Goal: Transaction & Acquisition: Purchase product/service

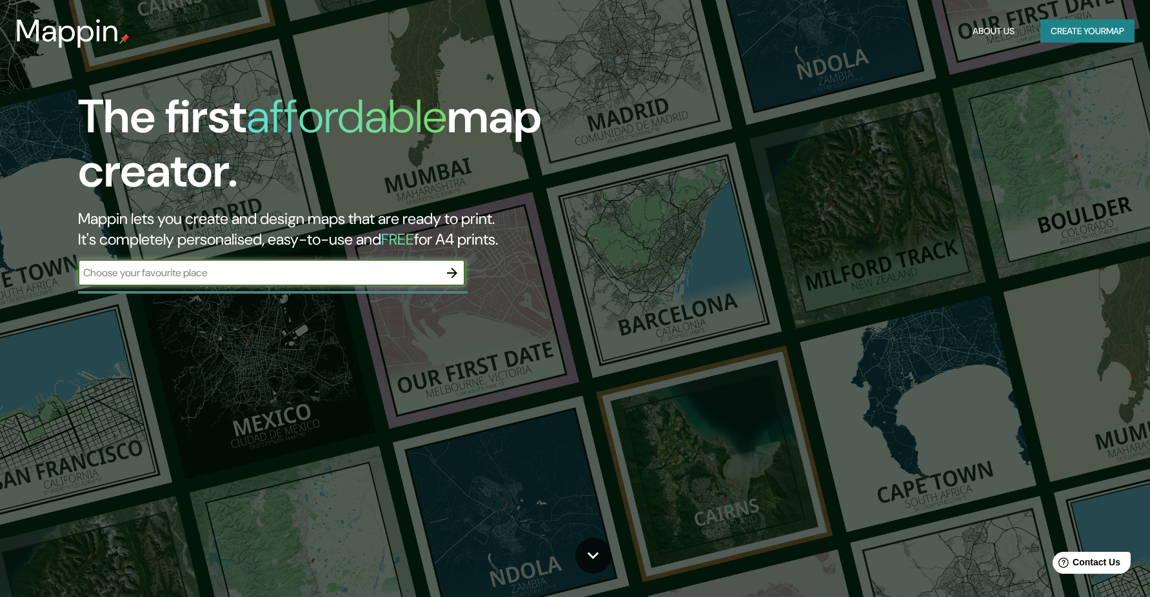
click at [455, 270] on icon "button" at bounding box center [451, 272] width 15 height 15
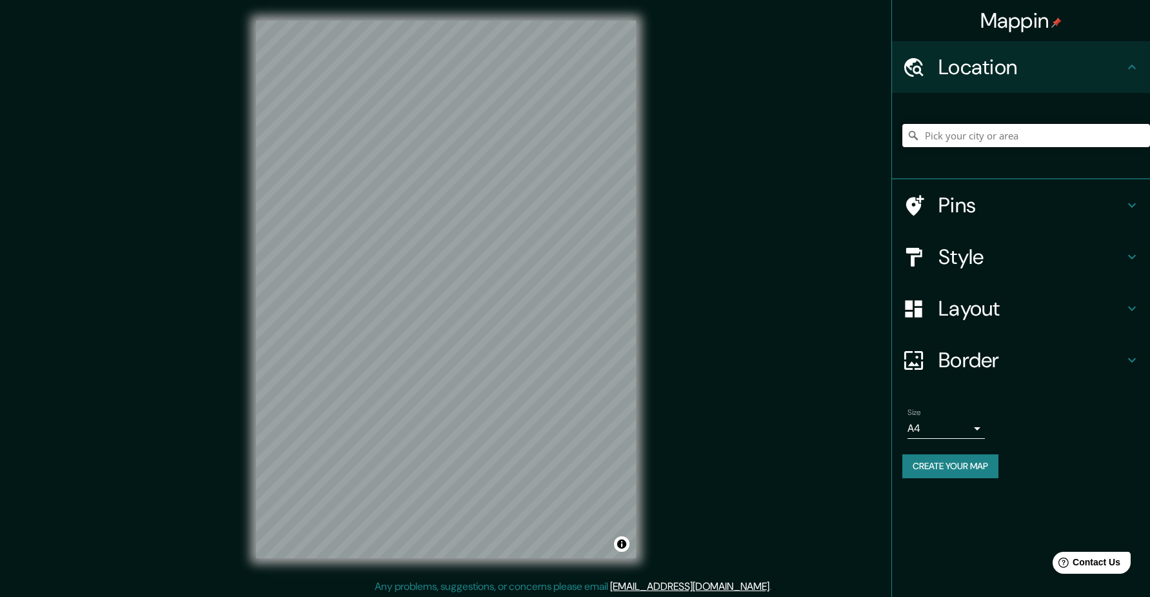
click at [962, 137] on input "Pick your city or area" at bounding box center [1027, 135] width 248 height 23
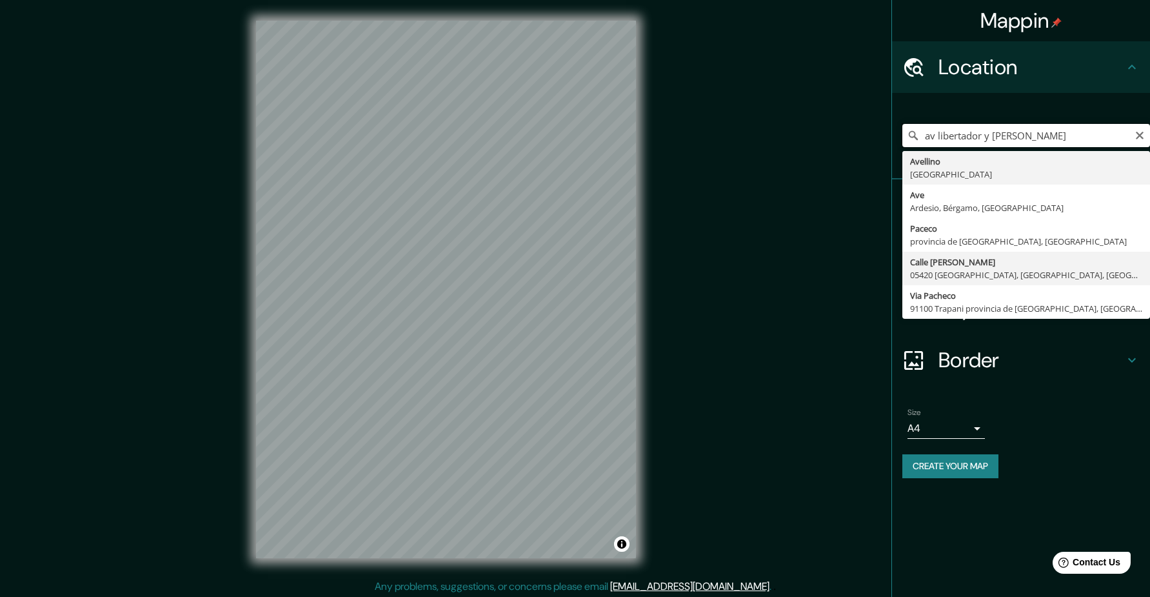
scroll to position [3, 0]
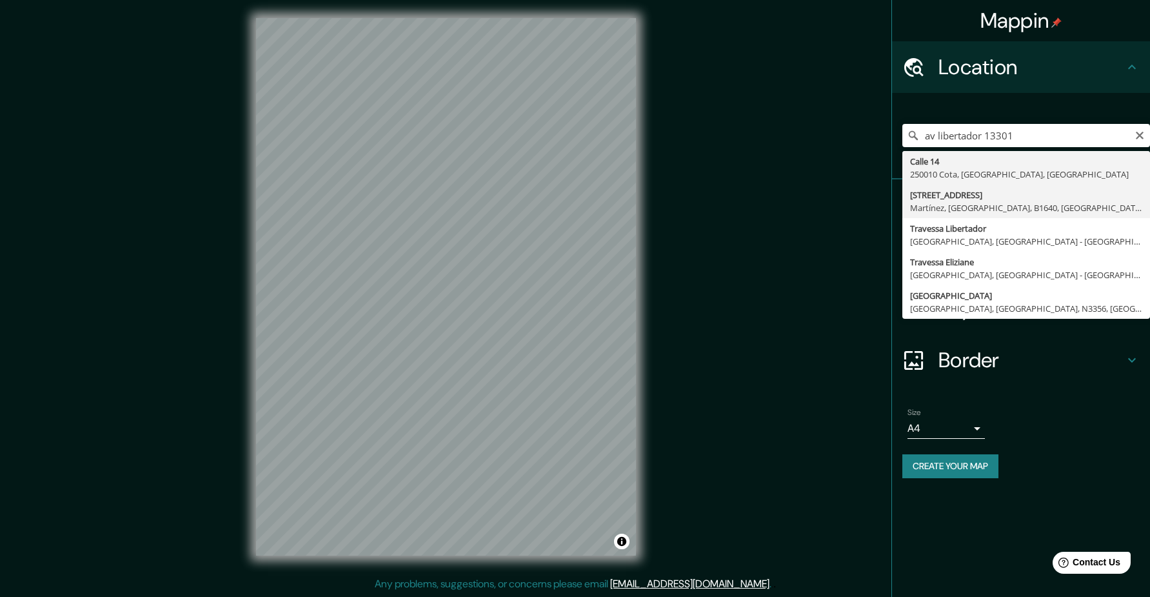
type input "[STREET_ADDRESS]"
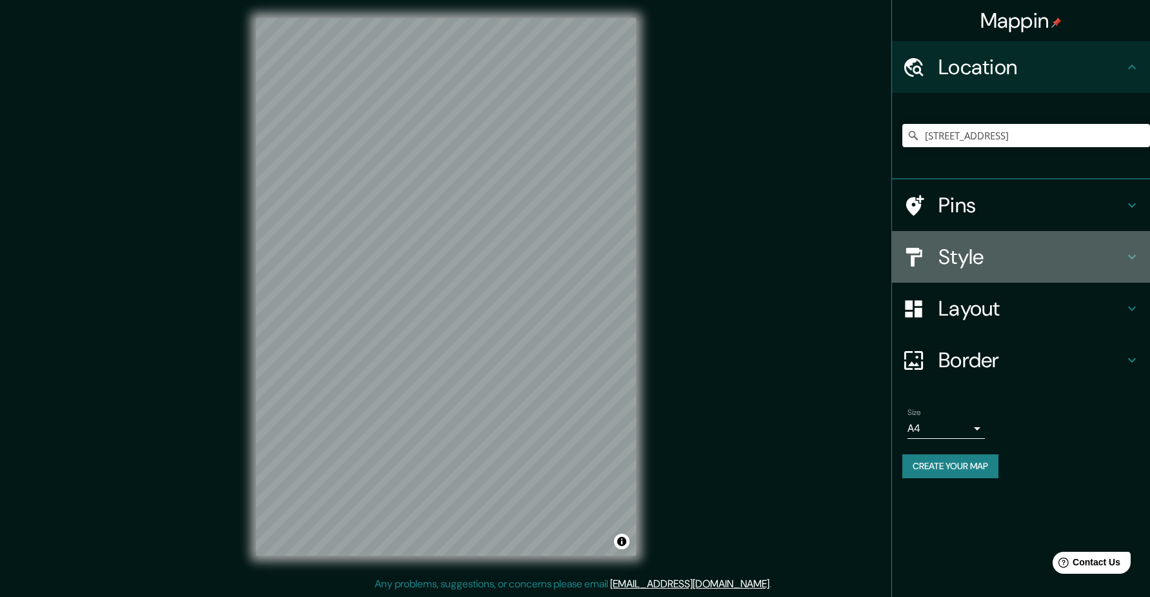
click at [1014, 270] on div "Style" at bounding box center [1021, 257] width 258 height 52
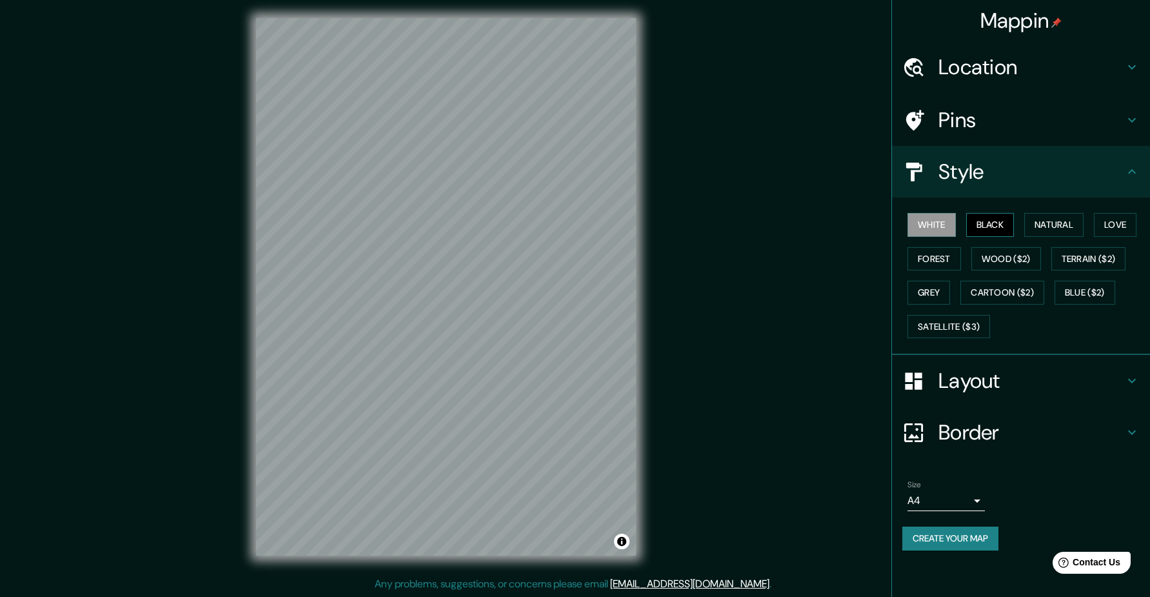
click at [995, 218] on button "Black" at bounding box center [990, 225] width 48 height 24
click at [1070, 224] on button "Natural" at bounding box center [1053, 225] width 59 height 24
click at [1119, 226] on button "Love" at bounding box center [1115, 225] width 43 height 24
click at [1028, 276] on div "White Black Natural Love Forest Wood ($2) Terrain ($2) Grey Cartoon ($2) Blue (…" at bounding box center [1027, 275] width 248 height 135
click at [1024, 265] on button "Wood ($2)" at bounding box center [1007, 259] width 70 height 24
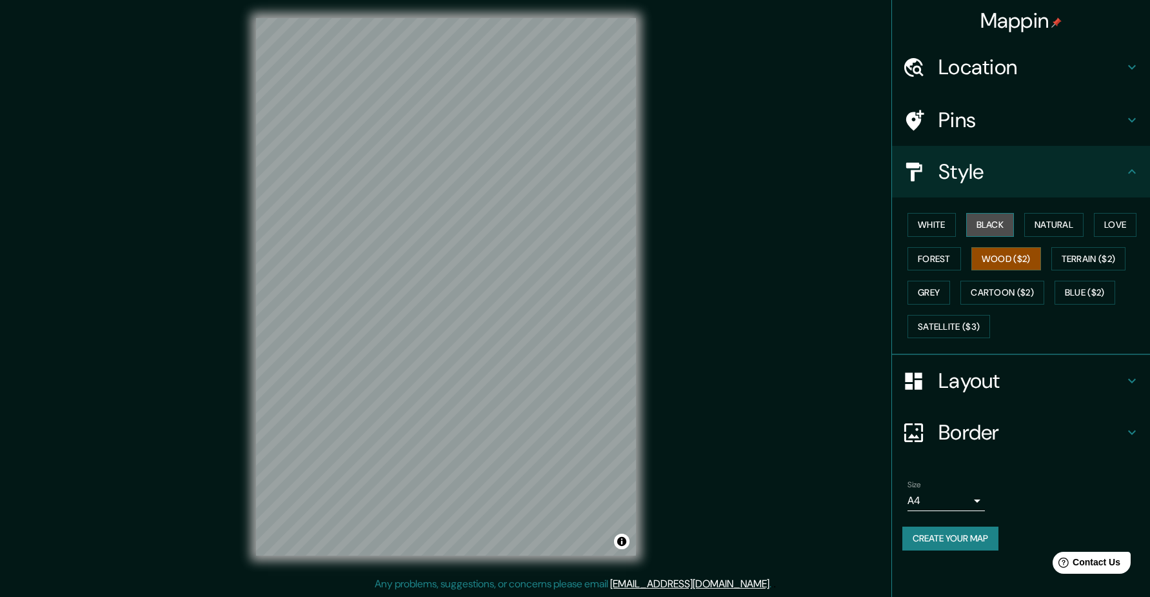
click at [991, 228] on button "Black" at bounding box center [990, 225] width 48 height 24
click at [947, 223] on button "White" at bounding box center [932, 225] width 48 height 24
click at [695, 96] on div "Mappin Location [STREET_ADDRESS] Pins Style White Black Natural Love Forest Woo…" at bounding box center [575, 296] width 1150 height 599
click at [987, 221] on button "Black" at bounding box center [990, 225] width 48 height 24
click at [499, 338] on div at bounding box center [502, 339] width 10 height 10
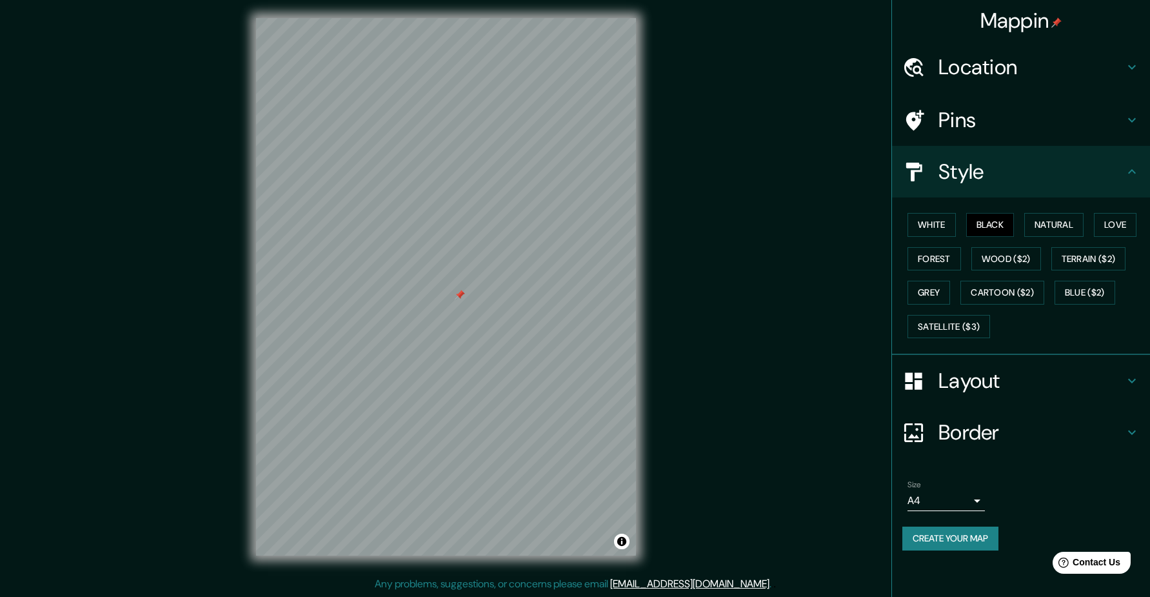
click at [460, 295] on div at bounding box center [460, 295] width 10 height 10
click at [477, 294] on div at bounding box center [477, 290] width 10 height 10
click at [477, 292] on div at bounding box center [478, 293] width 10 height 10
click at [1028, 365] on div "Layout" at bounding box center [1021, 381] width 258 height 52
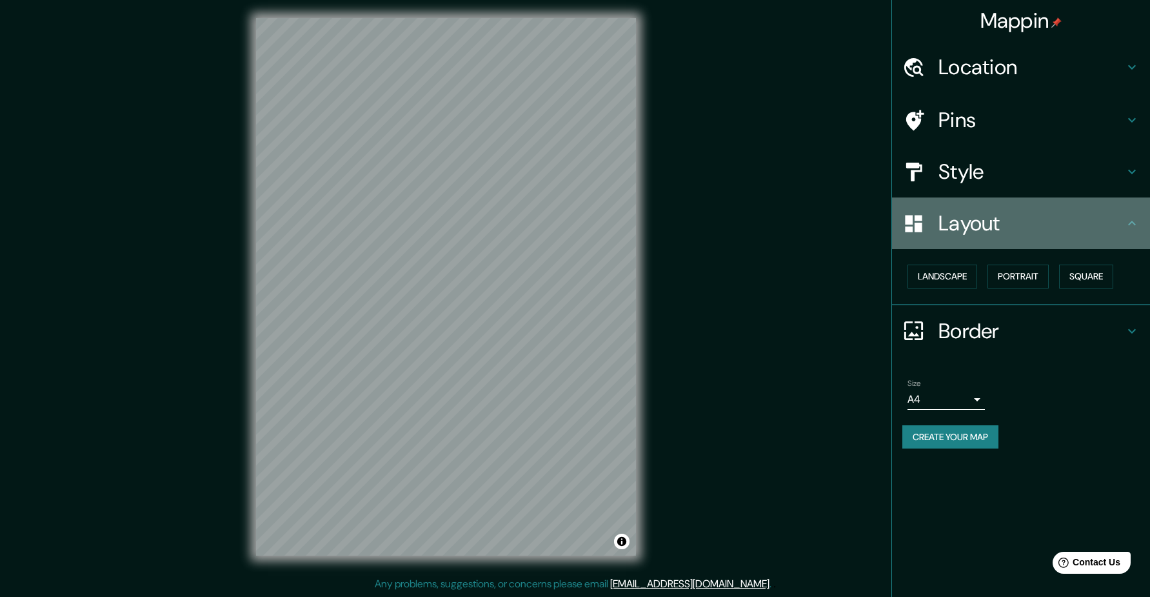
click at [1043, 237] on div "Layout" at bounding box center [1021, 223] width 258 height 52
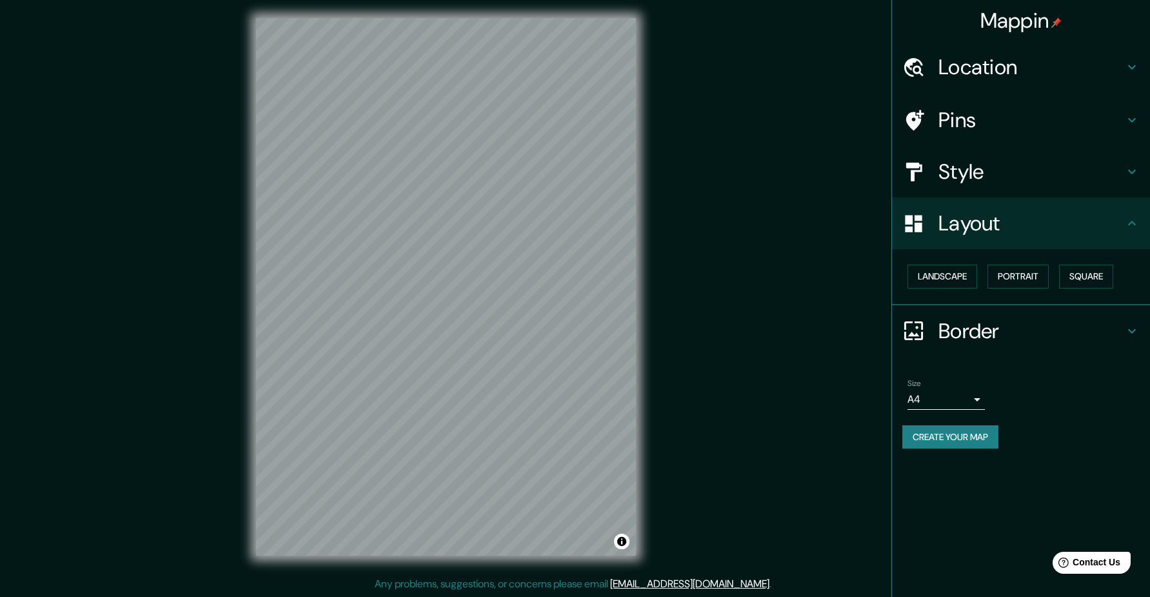
click at [993, 168] on h4 "Style" at bounding box center [1032, 172] width 186 height 26
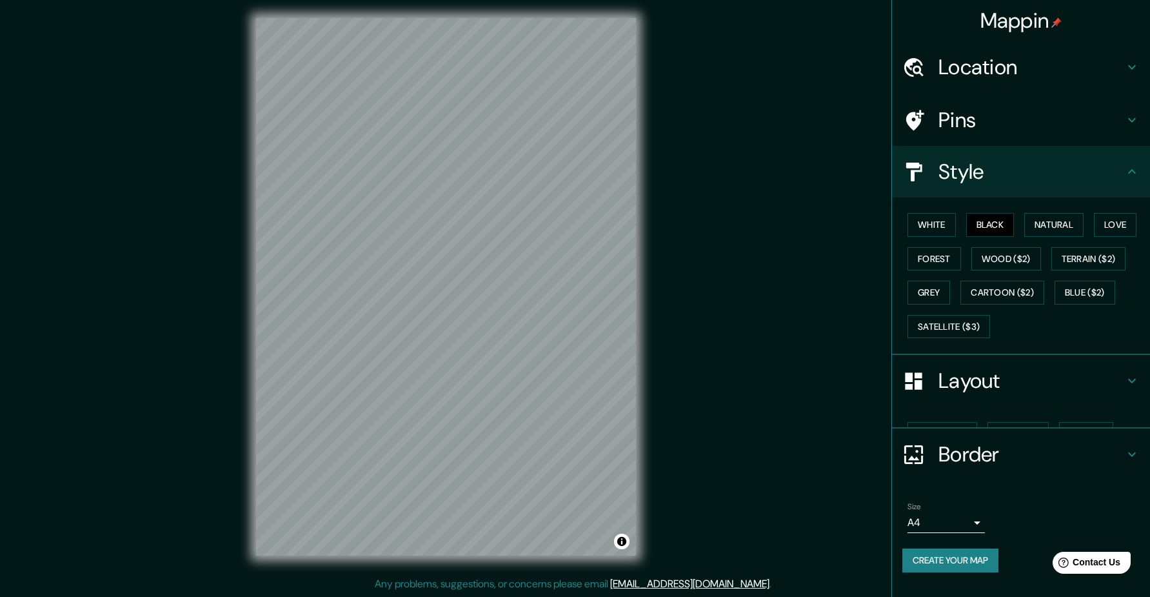
click at [993, 127] on h4 "Pins" at bounding box center [1032, 120] width 186 height 26
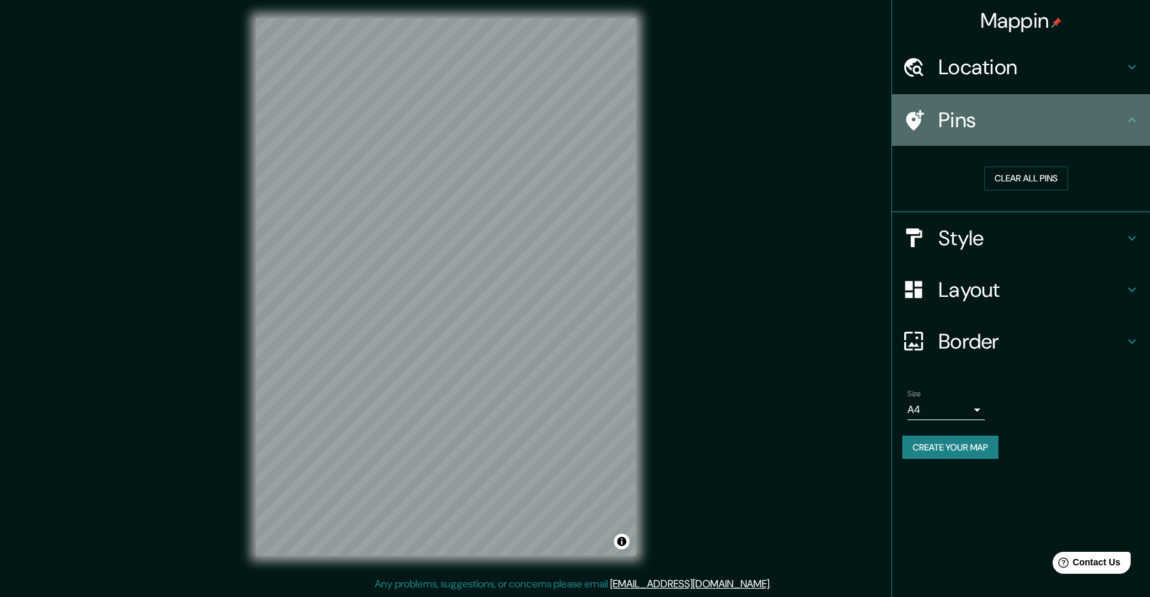
click at [999, 129] on h4 "Pins" at bounding box center [1032, 120] width 186 height 26
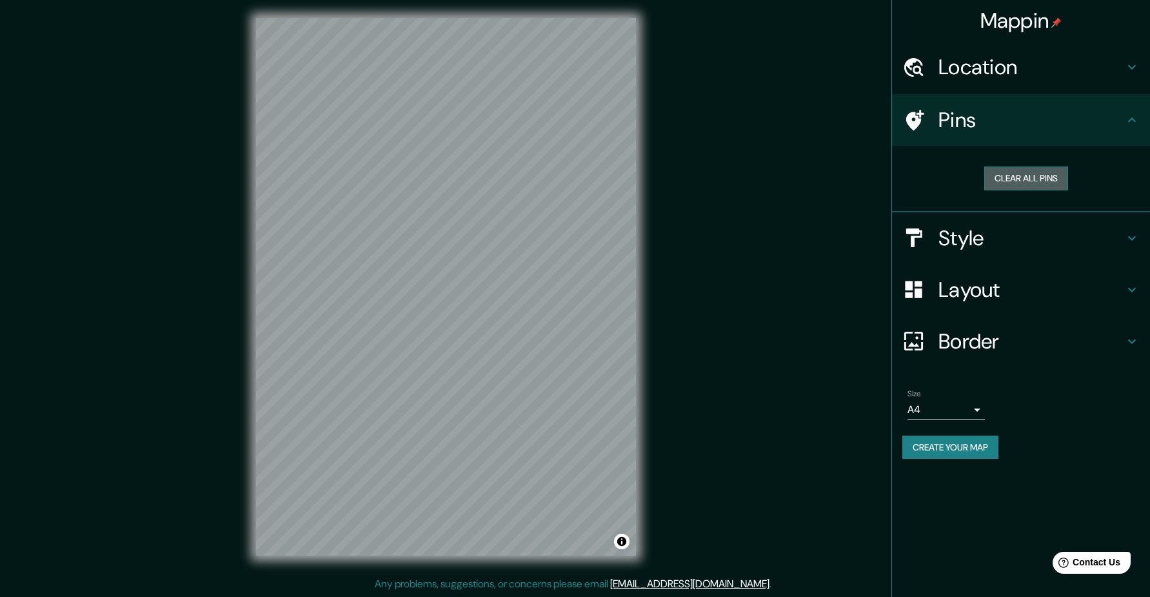
click at [1011, 178] on button "Clear all pins" at bounding box center [1026, 178] width 84 height 24
click at [1003, 78] on h4 "Location" at bounding box center [1032, 67] width 186 height 26
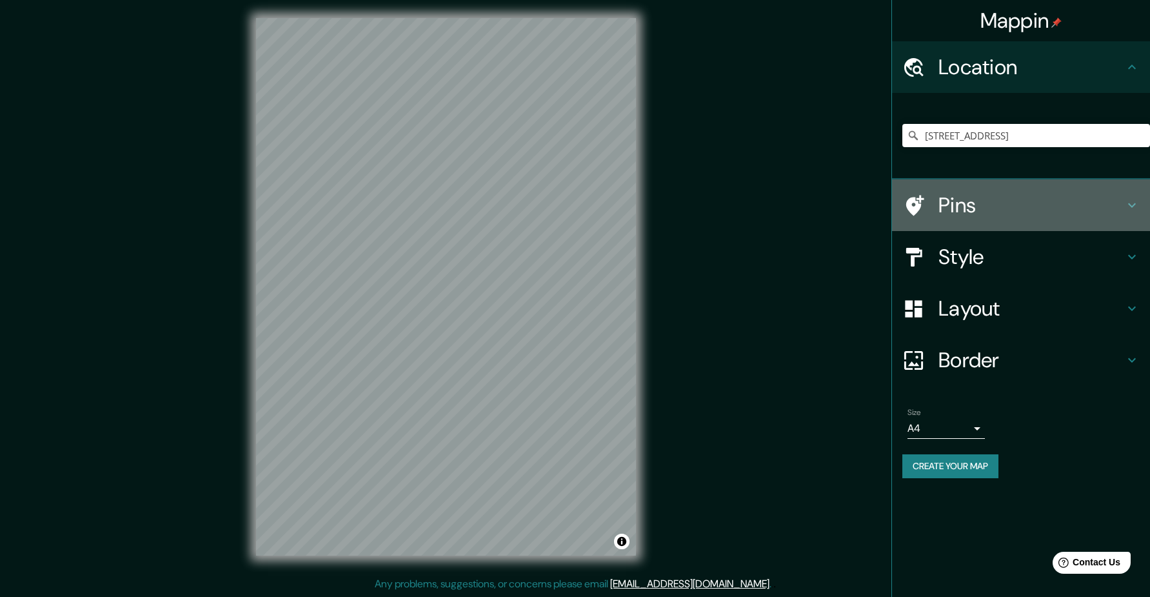
click at [1001, 221] on div "Pins" at bounding box center [1021, 205] width 258 height 52
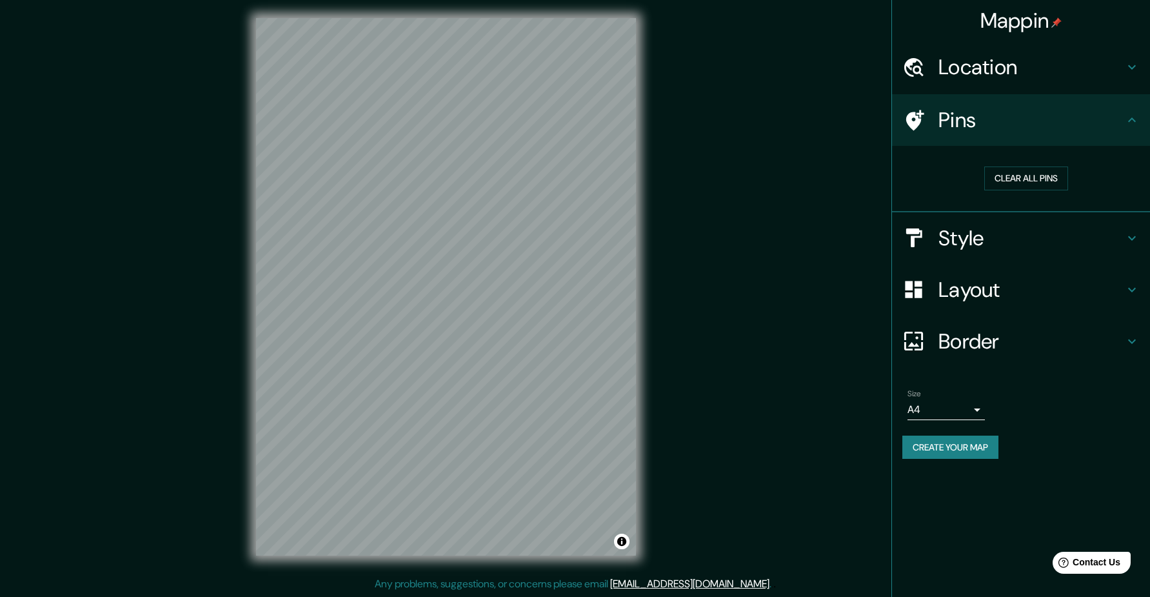
click at [988, 246] on h4 "Style" at bounding box center [1032, 238] width 186 height 26
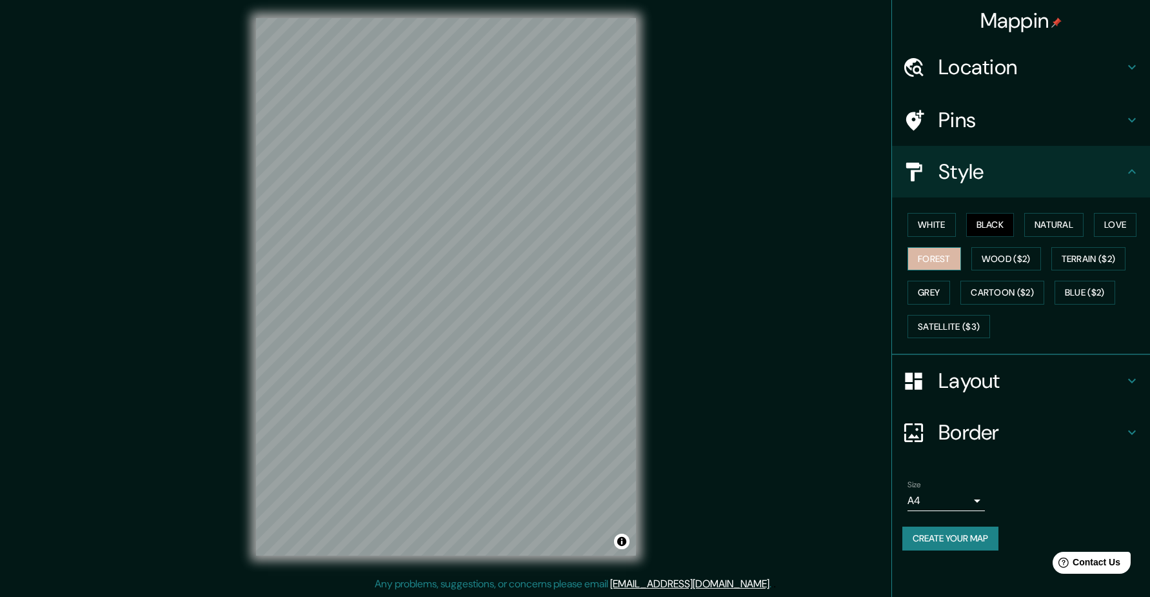
click at [934, 260] on button "Forest" at bounding box center [935, 259] width 54 height 24
drag, startPoint x: 983, startPoint y: 225, endPoint x: 756, endPoint y: 252, distance: 228.1
click at [983, 225] on button "Black" at bounding box center [990, 225] width 48 height 24
click at [1137, 226] on button "Love" at bounding box center [1115, 225] width 43 height 24
click at [1036, 290] on button "Cartoon ($2)" at bounding box center [1003, 293] width 84 height 24
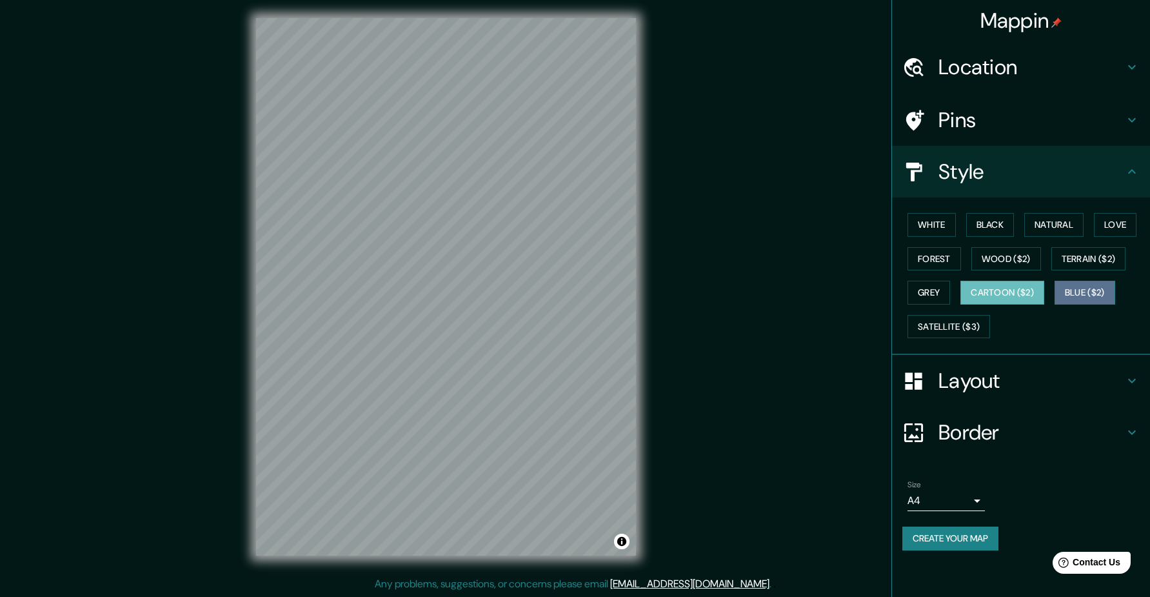
click at [1074, 289] on button "Blue ($2)" at bounding box center [1085, 293] width 61 height 24
click at [1025, 296] on button "Cartoon ($2)" at bounding box center [1003, 293] width 84 height 24
click at [968, 328] on button "Satellite ($3)" at bounding box center [949, 327] width 83 height 24
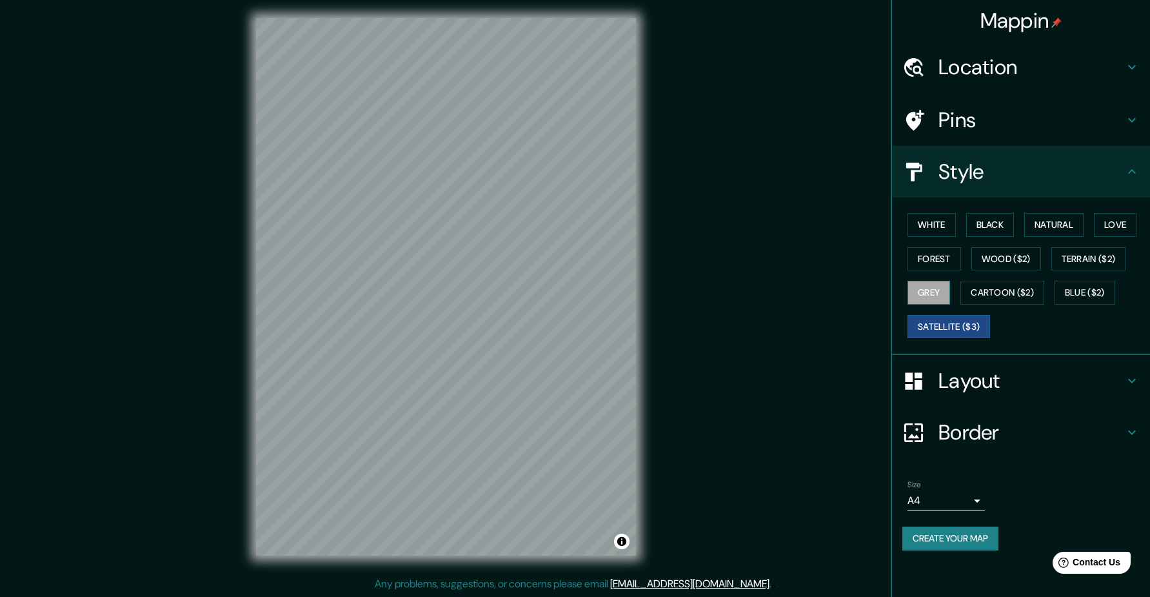
click at [921, 290] on button "Grey" at bounding box center [929, 293] width 43 height 24
click at [931, 262] on button "Forest" at bounding box center [935, 259] width 54 height 24
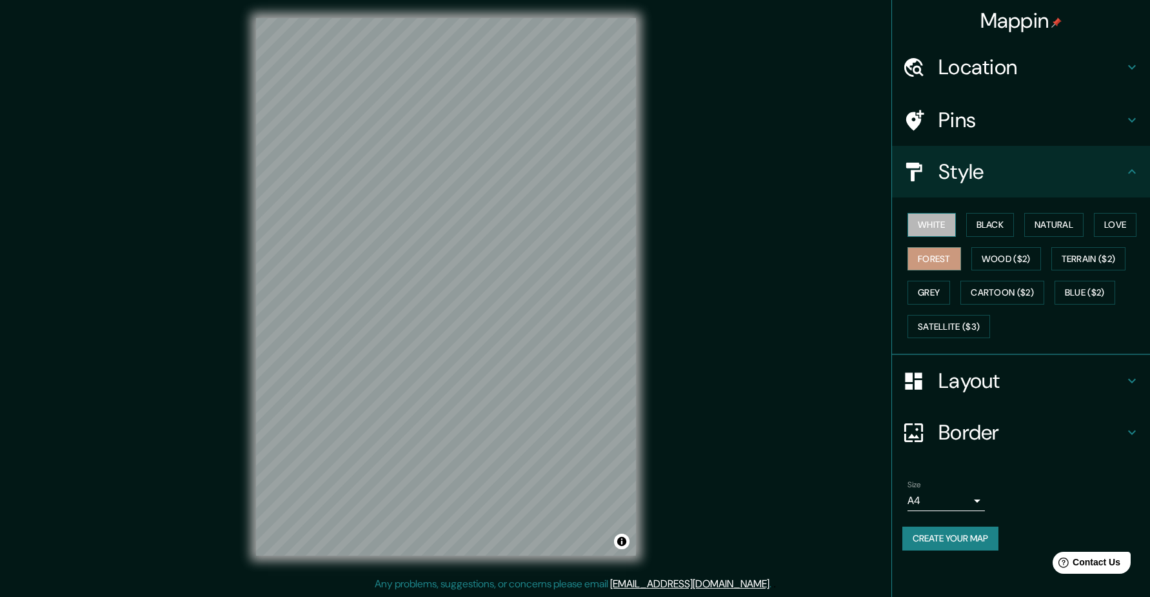
click at [937, 222] on button "White" at bounding box center [932, 225] width 48 height 24
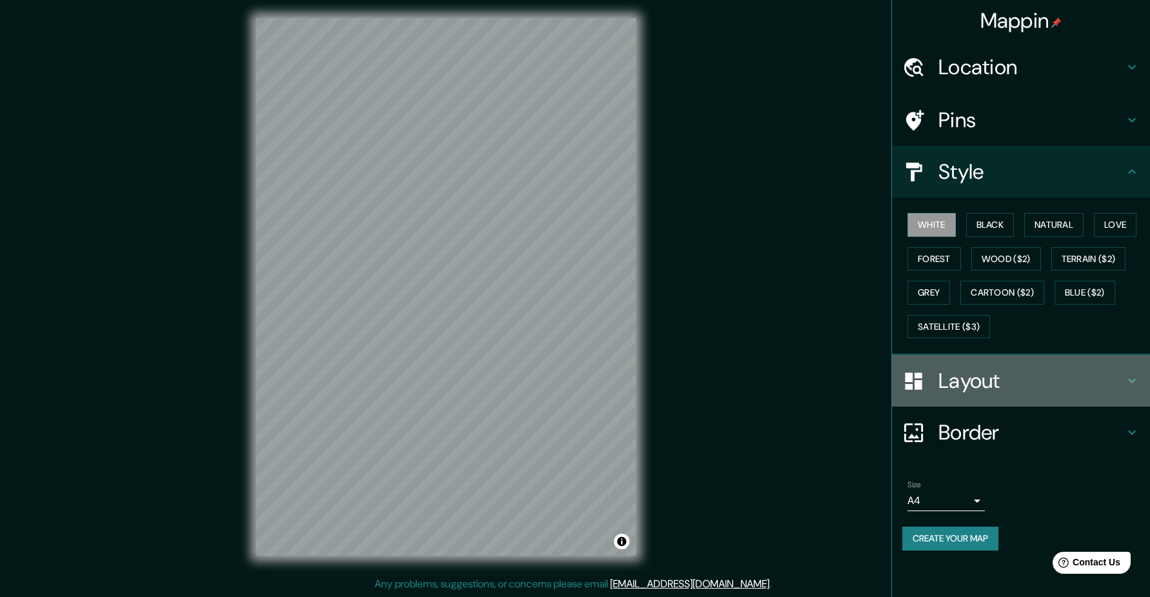
click at [975, 375] on h4 "Layout" at bounding box center [1032, 381] width 186 height 26
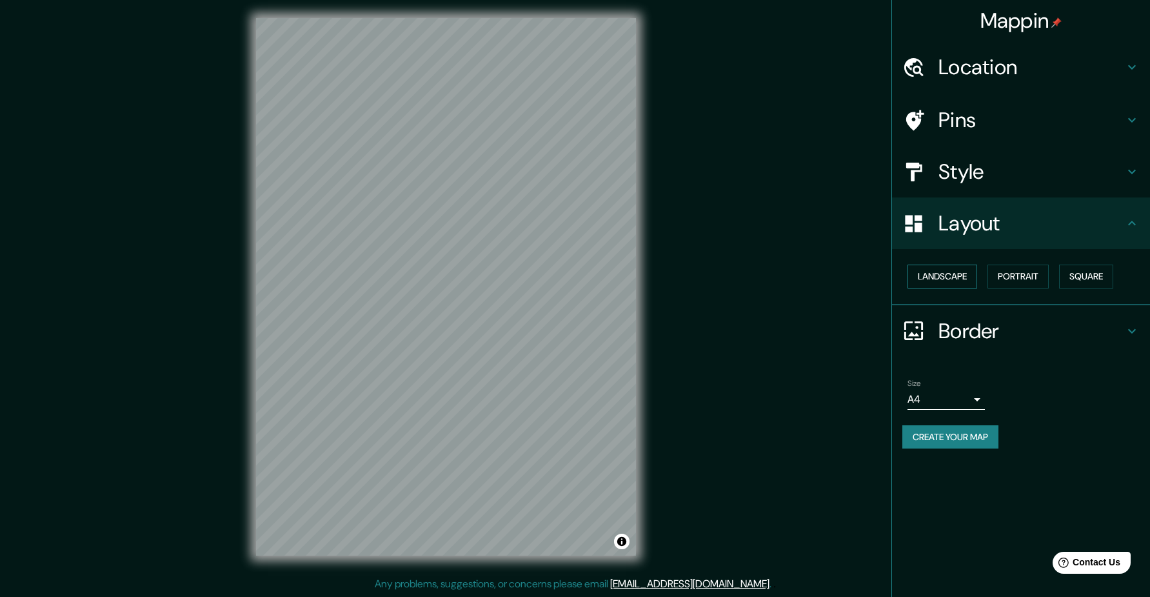
click at [952, 271] on button "Landscape" at bounding box center [943, 277] width 70 height 24
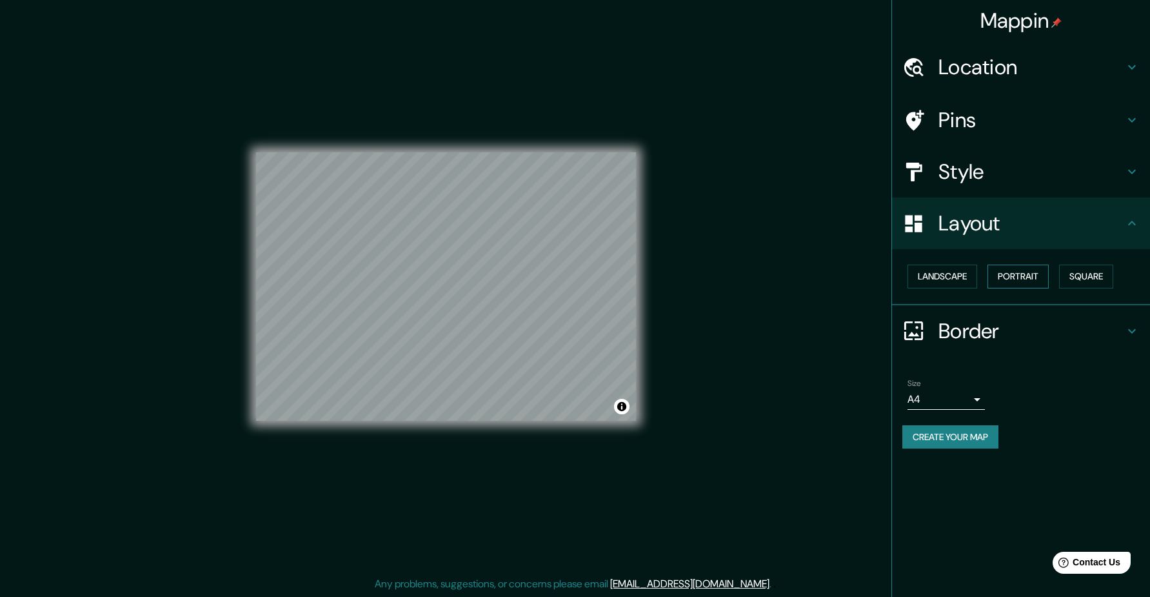
click at [1011, 277] on button "Portrait" at bounding box center [1018, 277] width 61 height 24
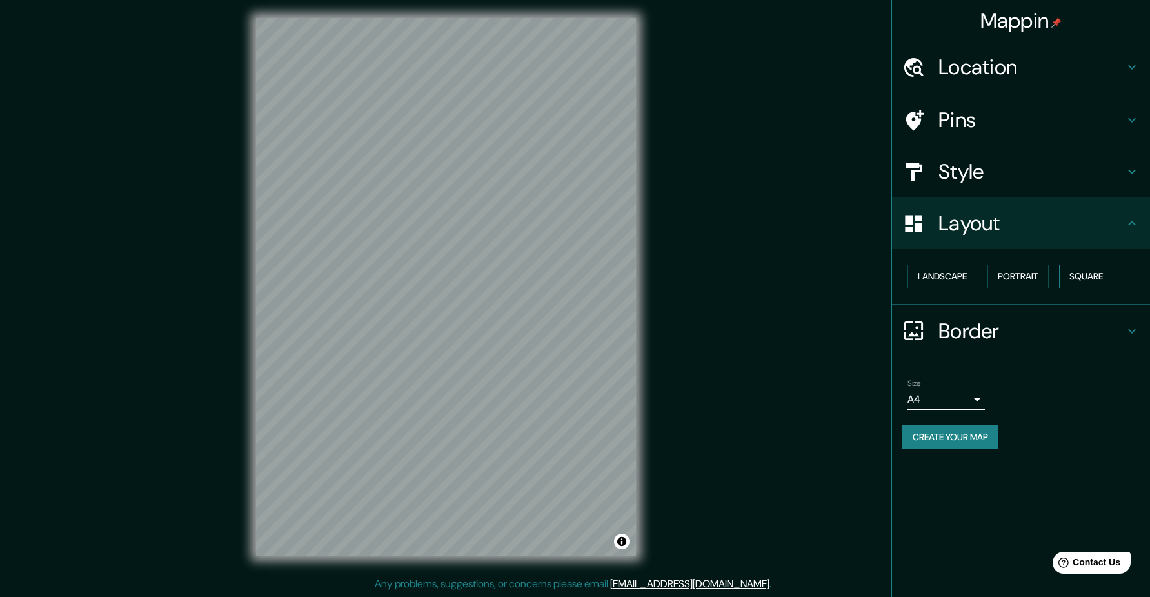
click at [1105, 274] on button "Square" at bounding box center [1086, 277] width 54 height 24
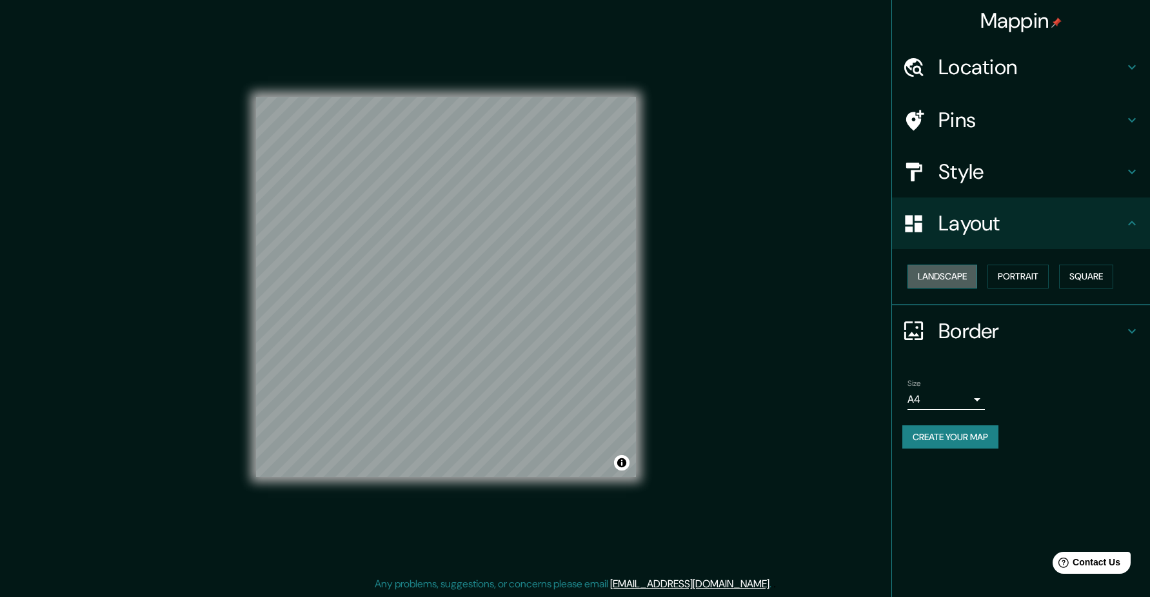
click at [943, 272] on button "Landscape" at bounding box center [943, 277] width 70 height 24
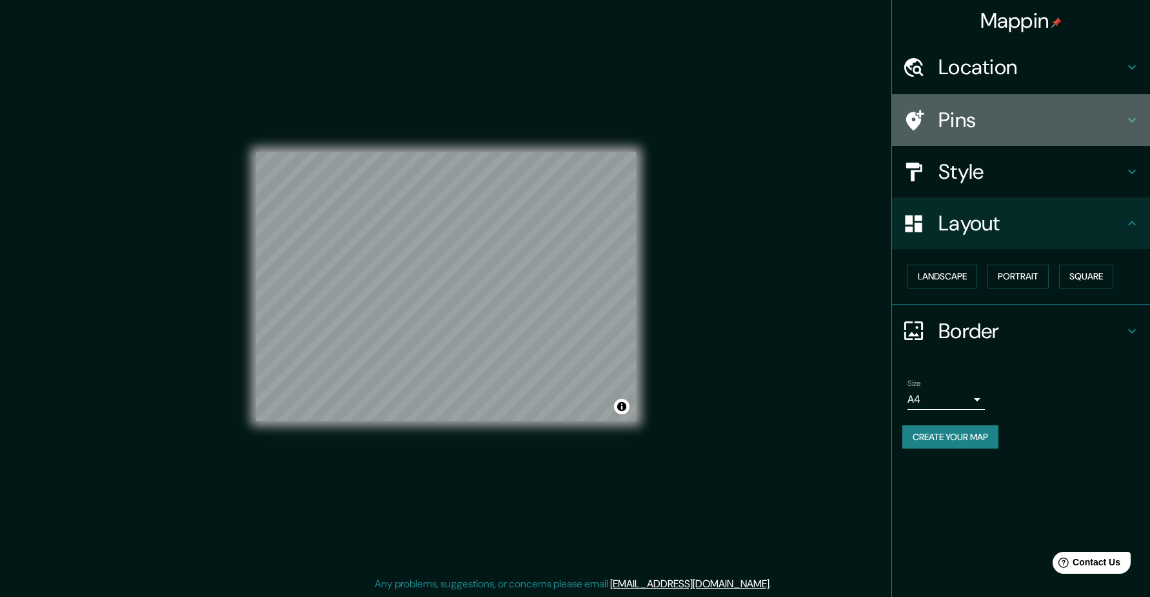
click at [975, 120] on h4 "Pins" at bounding box center [1032, 120] width 186 height 26
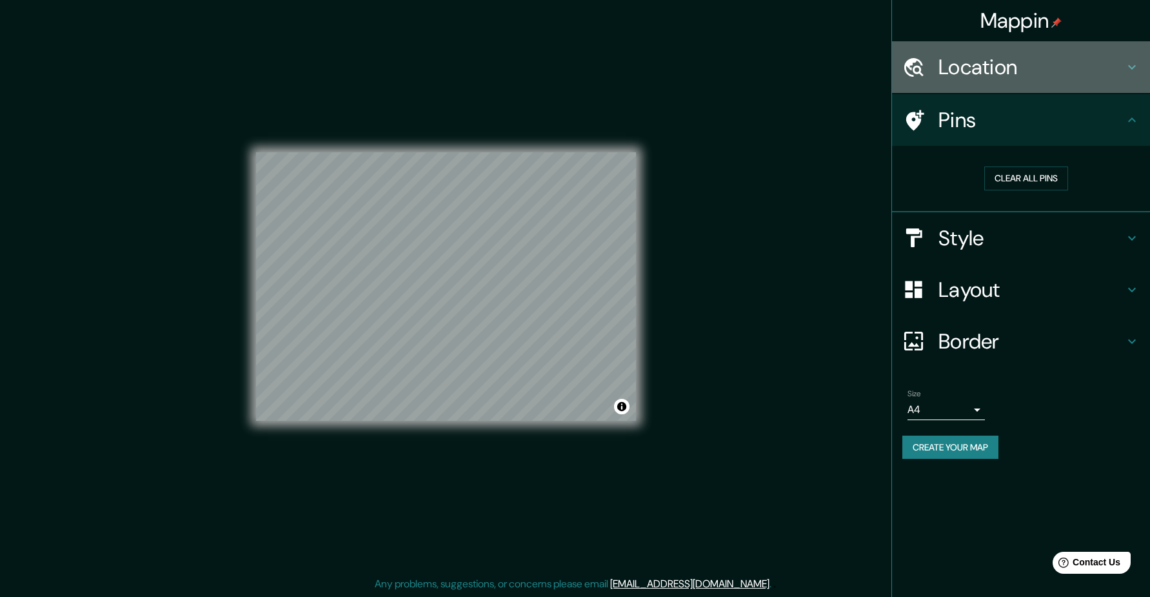
click at [977, 74] on h4 "Location" at bounding box center [1032, 67] width 186 height 26
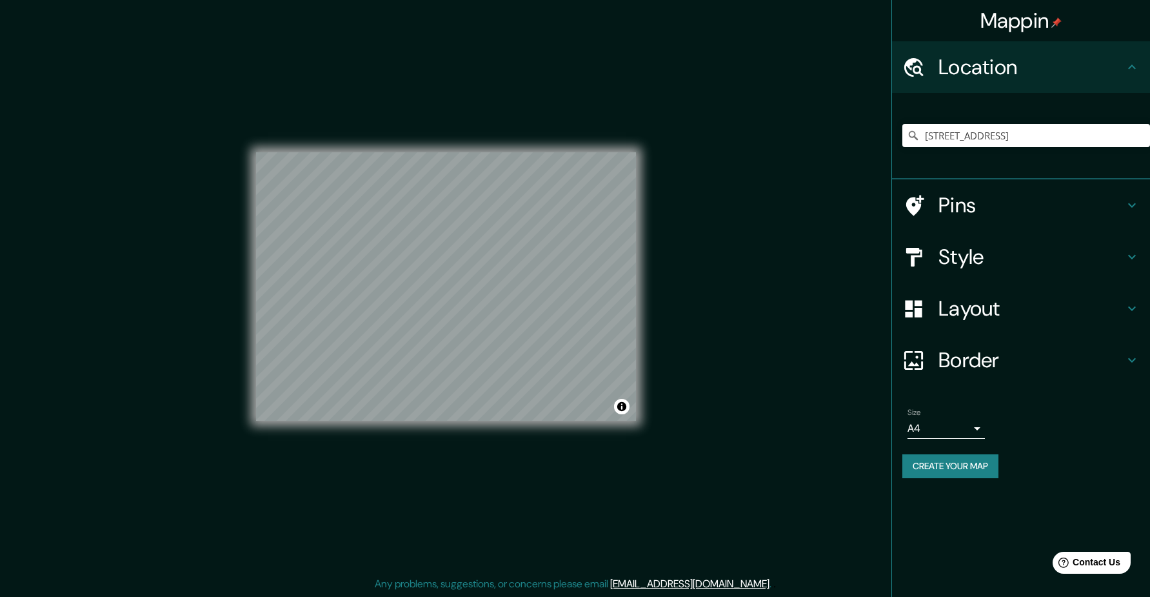
click at [965, 259] on h4 "Style" at bounding box center [1032, 257] width 186 height 26
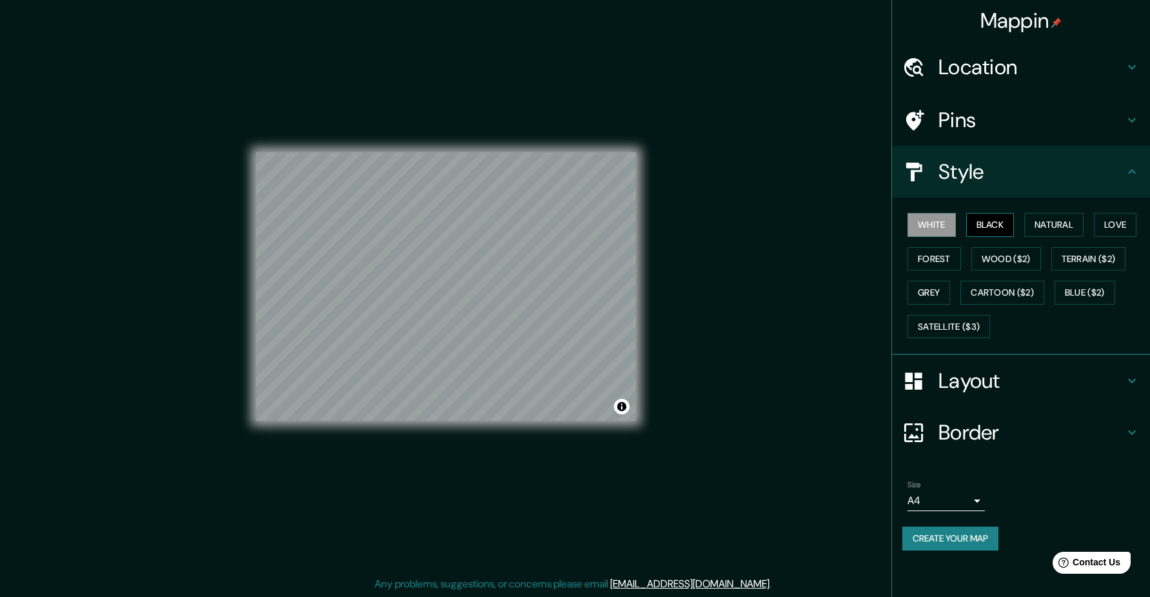
click at [995, 228] on button "Black" at bounding box center [990, 225] width 48 height 24
